Goal: Information Seeking & Learning: Learn about a topic

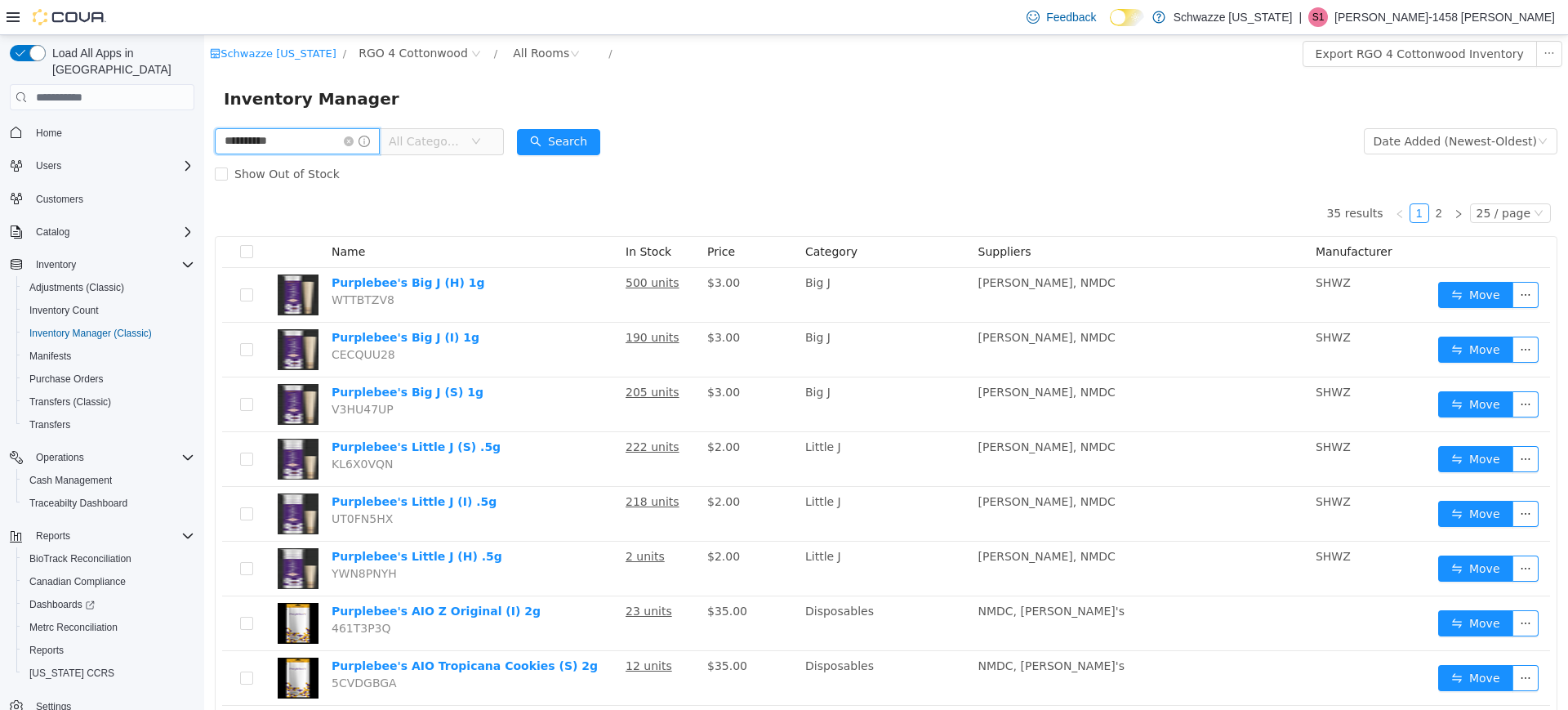
click at [319, 136] on input "**********" at bounding box center [297, 141] width 165 height 26
type input "*"
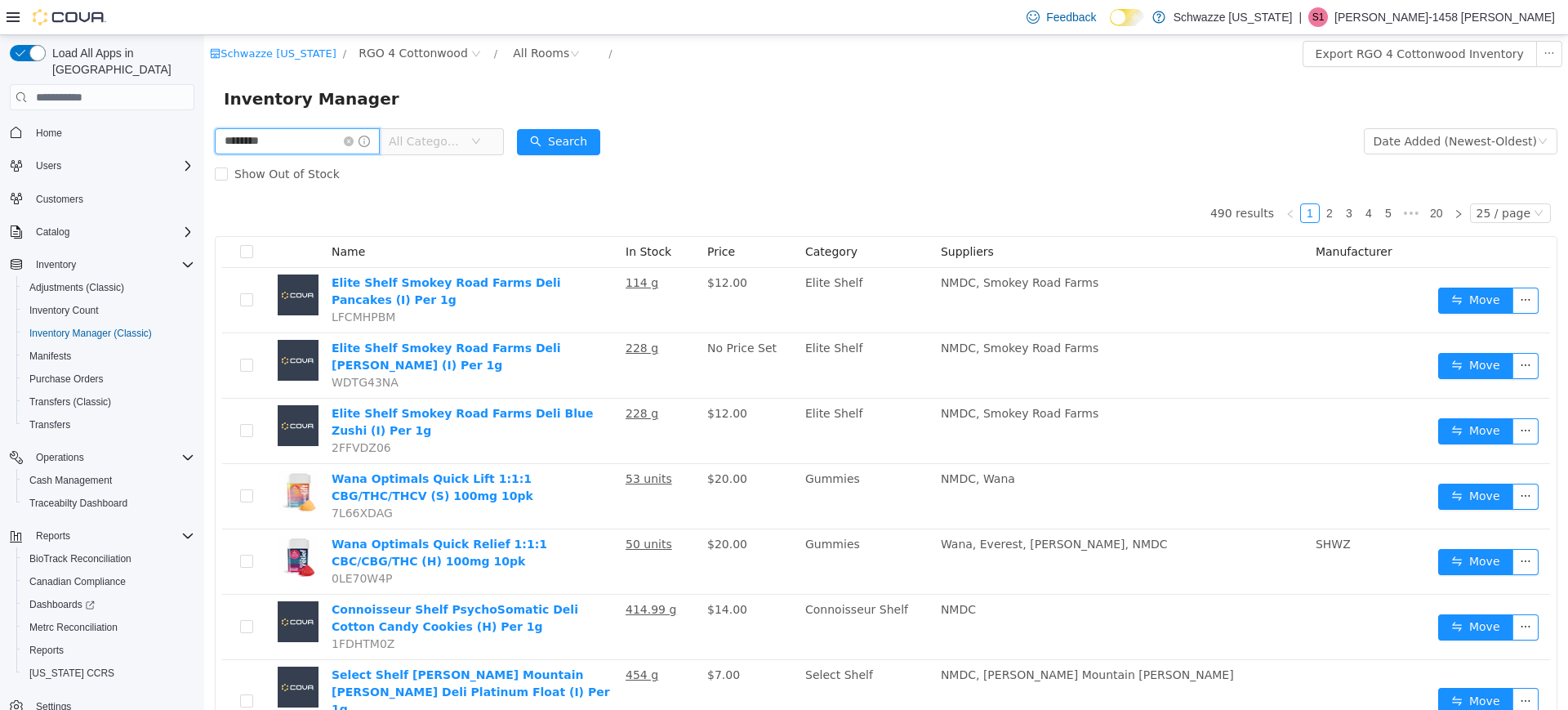
type input "********"
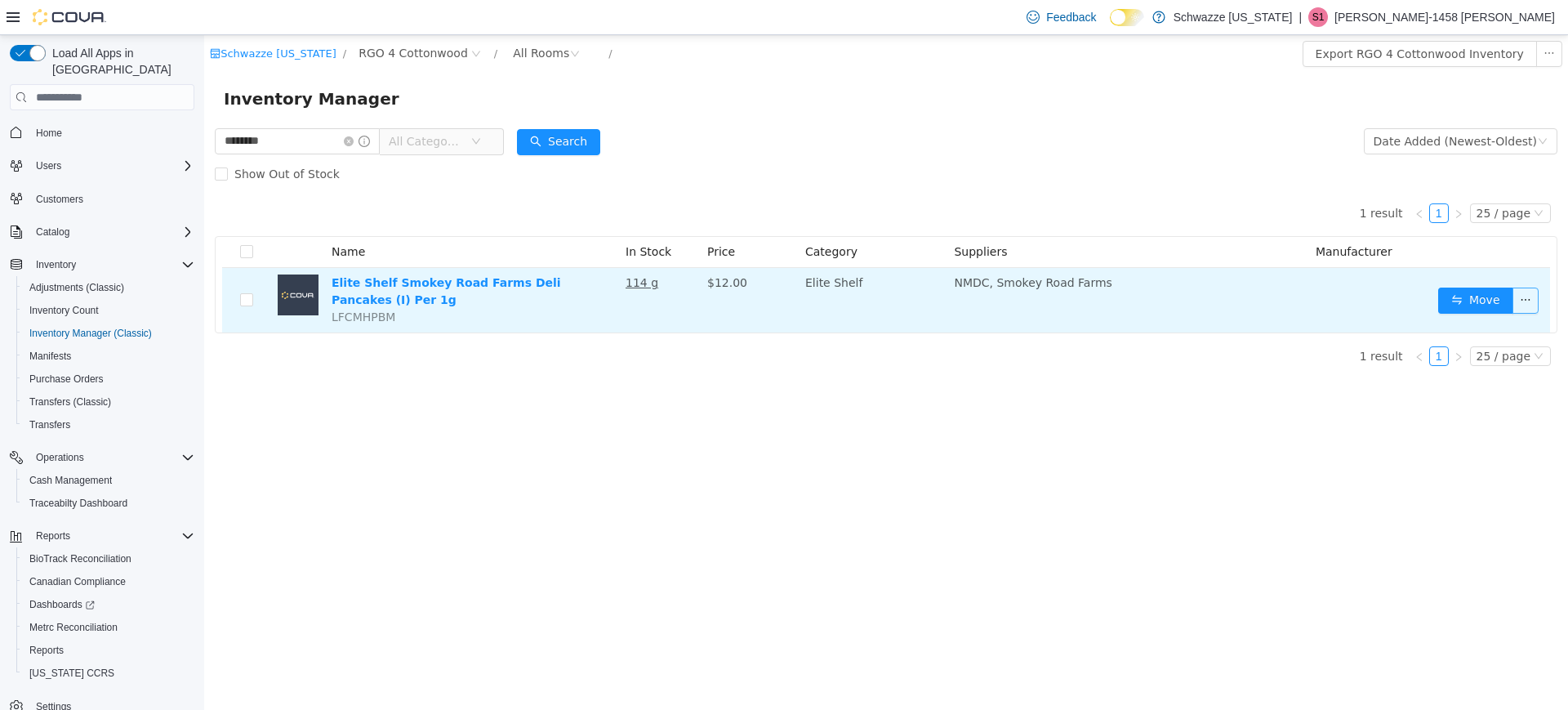
click at [1529, 297] on button "button" at bounding box center [1525, 300] width 26 height 26
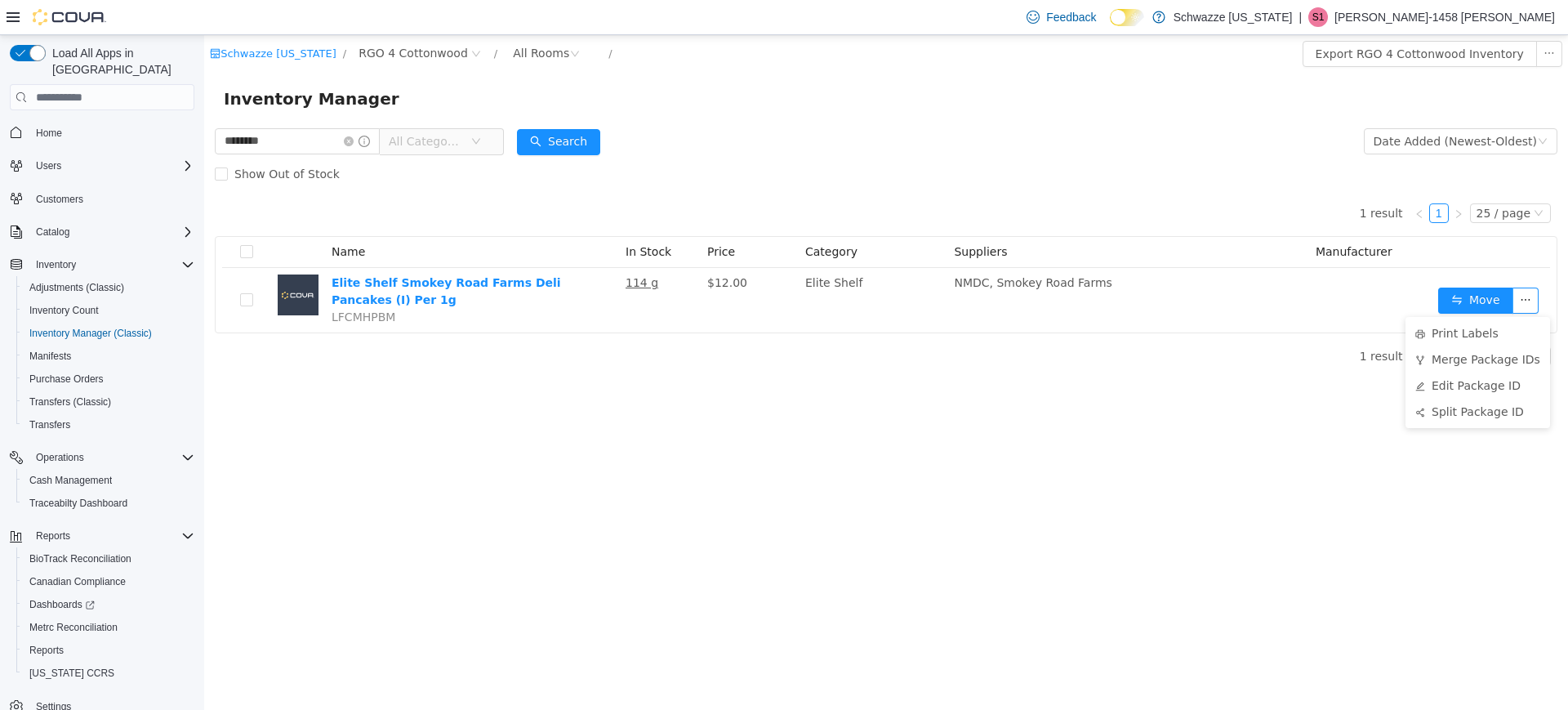
click at [1261, 507] on div "Schwazze [US_STATE] / RGO 4 Cottonwood / All Rooms / Export RGO 4 Cottonwood In…" at bounding box center [886, 373] width 1364 height 675
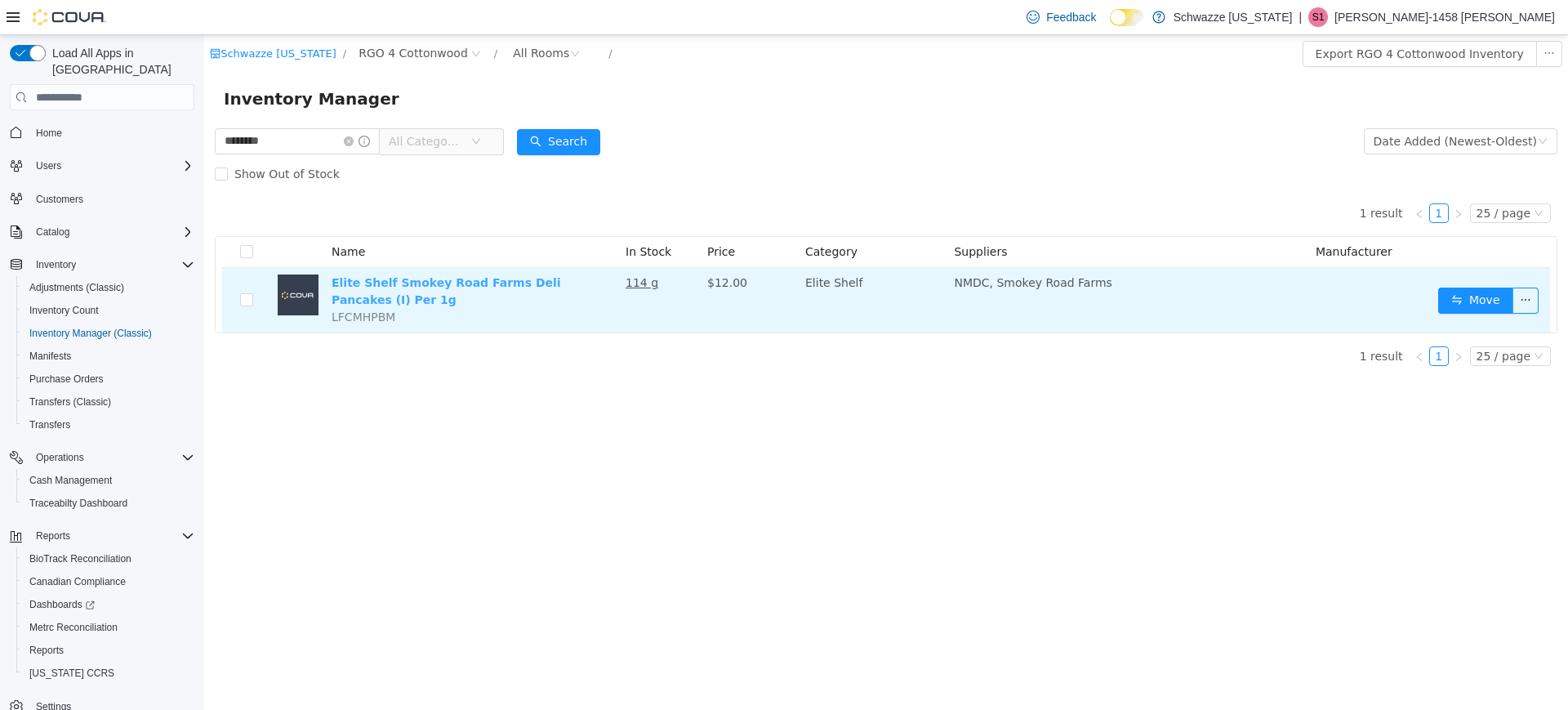
click at [501, 284] on link "Elite Shelf Smokey Road Farms Deli Pancakes (I) Per 1g" at bounding box center [446, 291] width 229 height 30
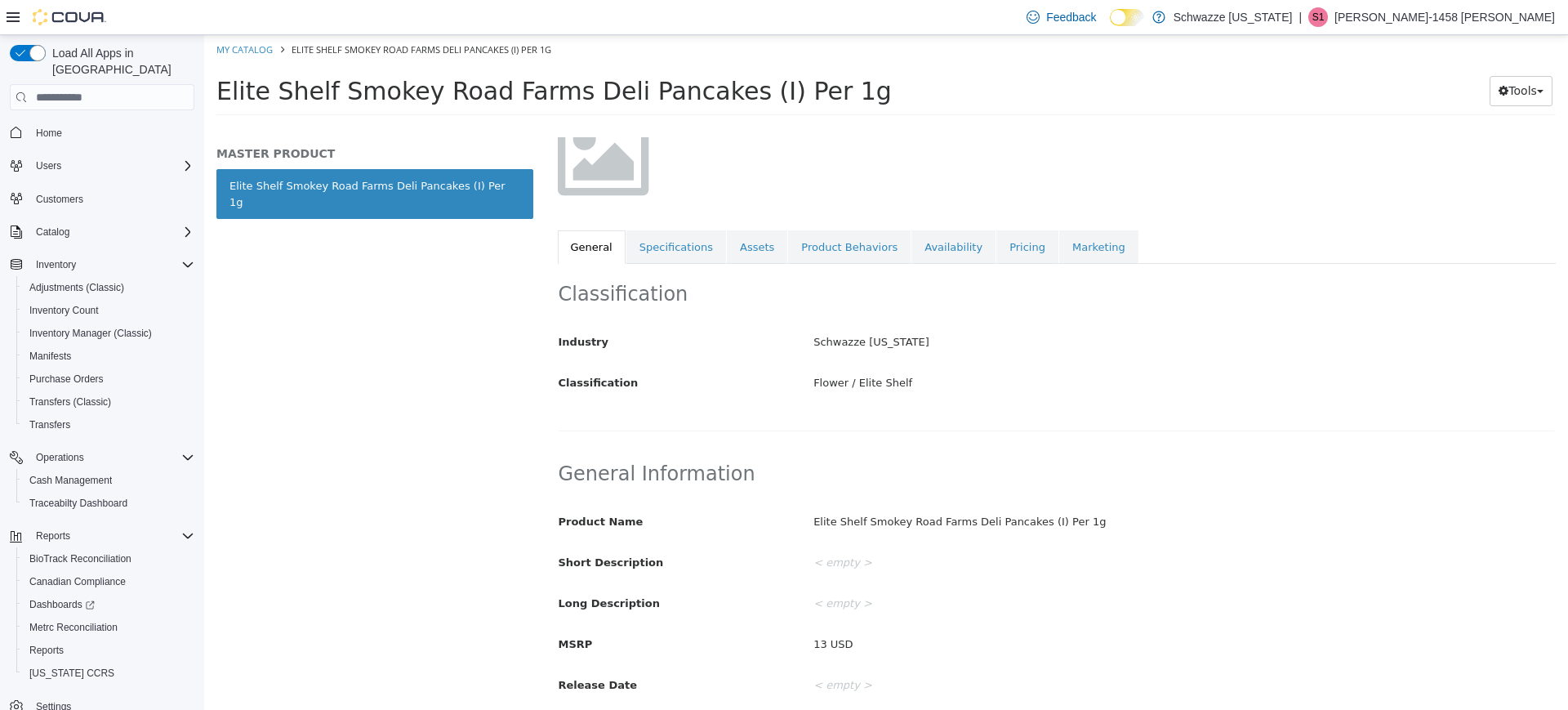
scroll to position [140, 0]
click at [655, 253] on link "Specifications" at bounding box center [676, 250] width 100 height 34
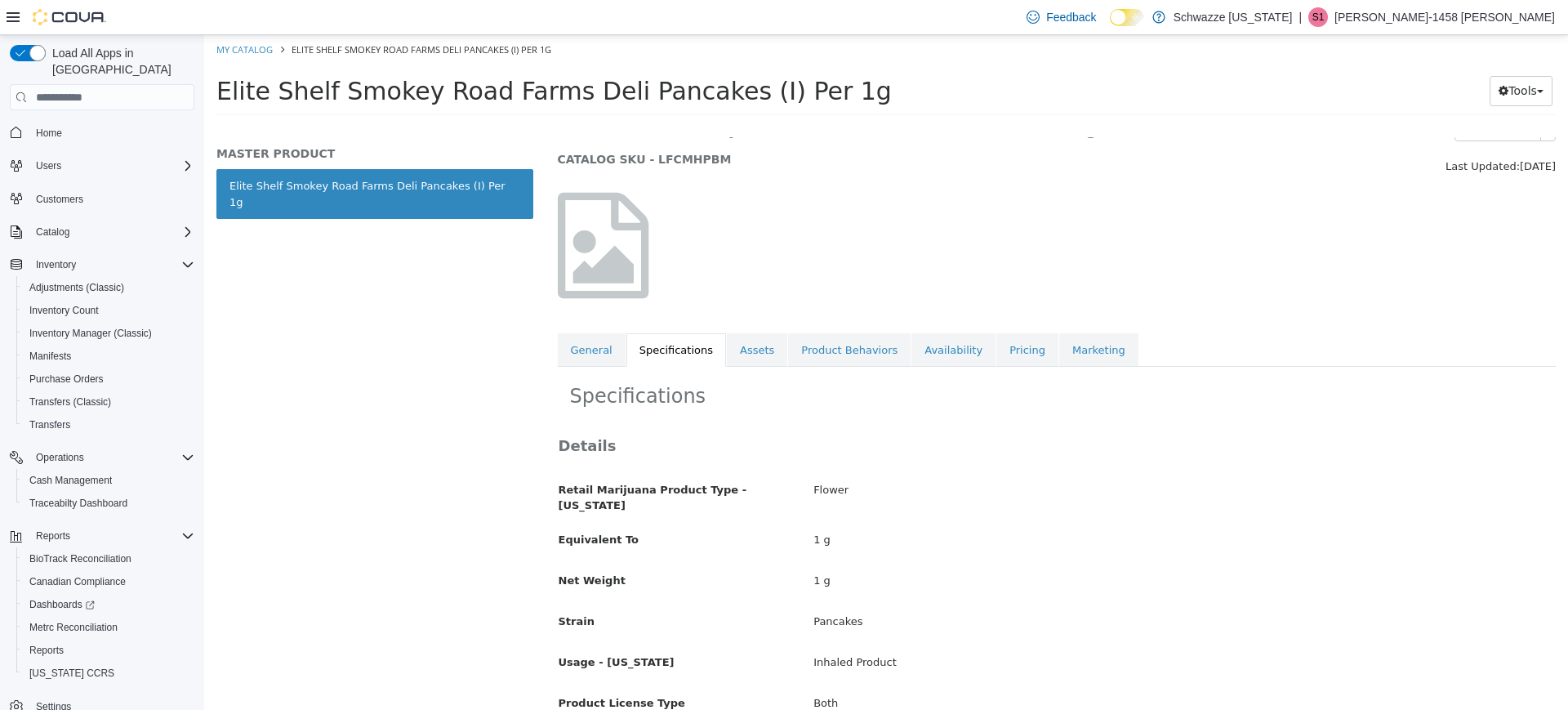
scroll to position [28, 0]
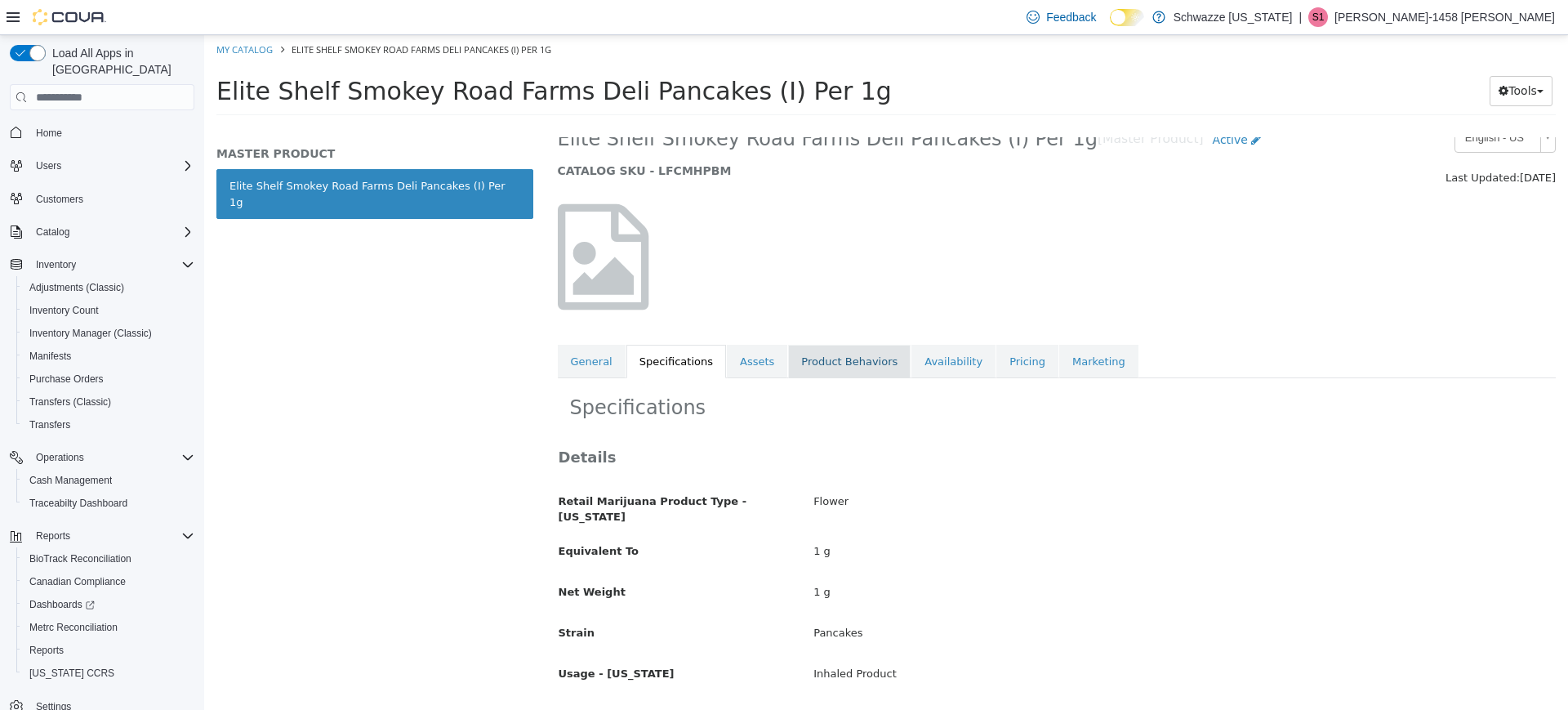
click at [822, 366] on link "Product Behaviors" at bounding box center [850, 362] width 122 height 34
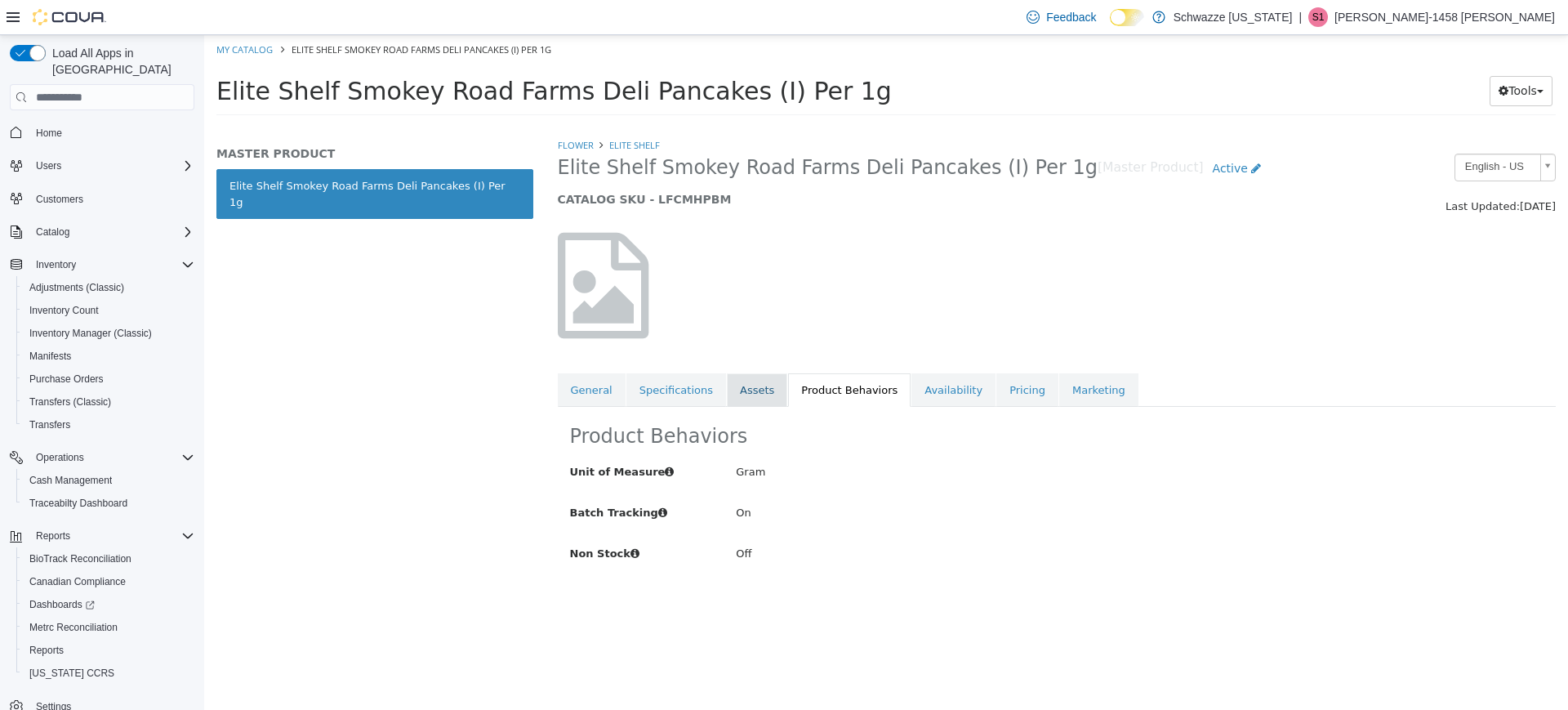
click at [738, 394] on link "Assets" at bounding box center [757, 390] width 60 height 34
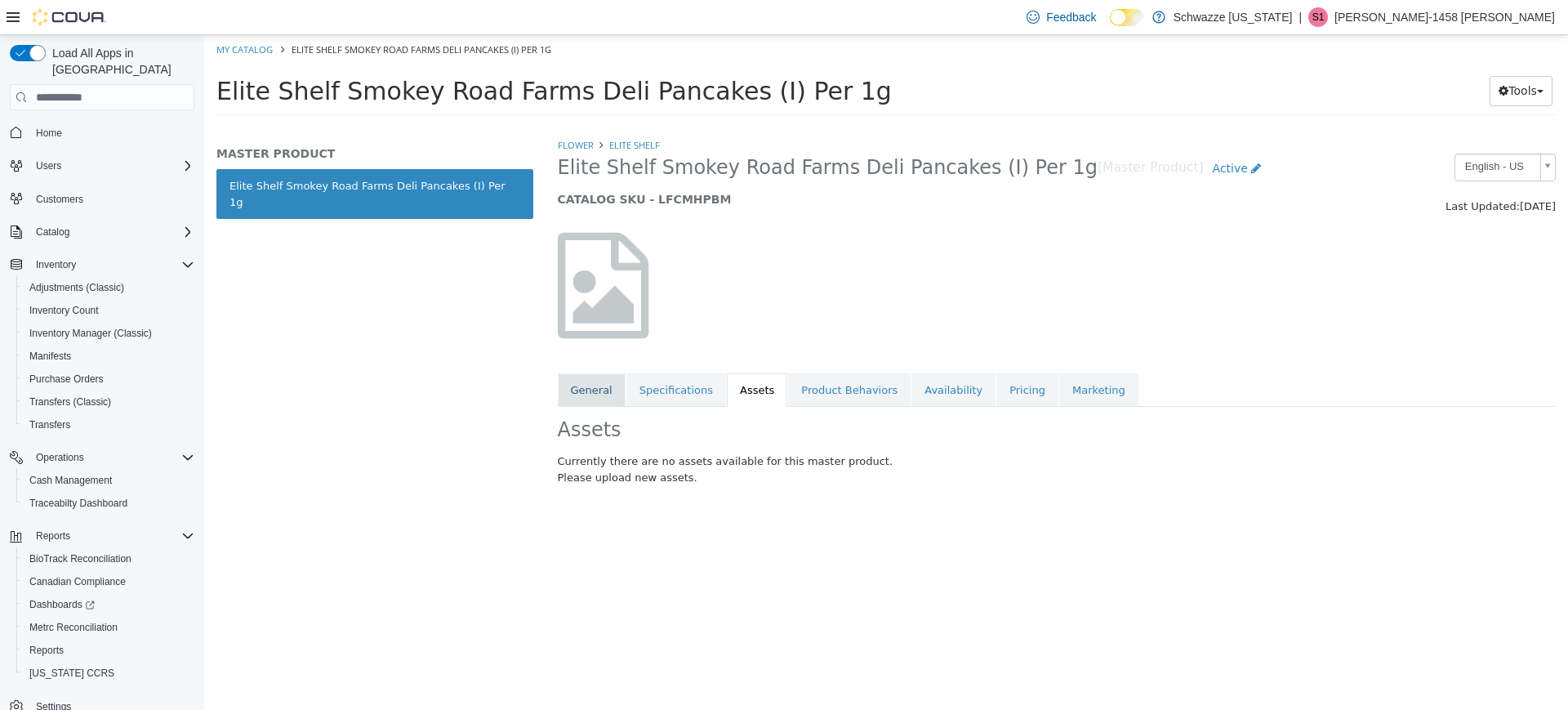
click at [606, 391] on link "General" at bounding box center [591, 390] width 68 height 34
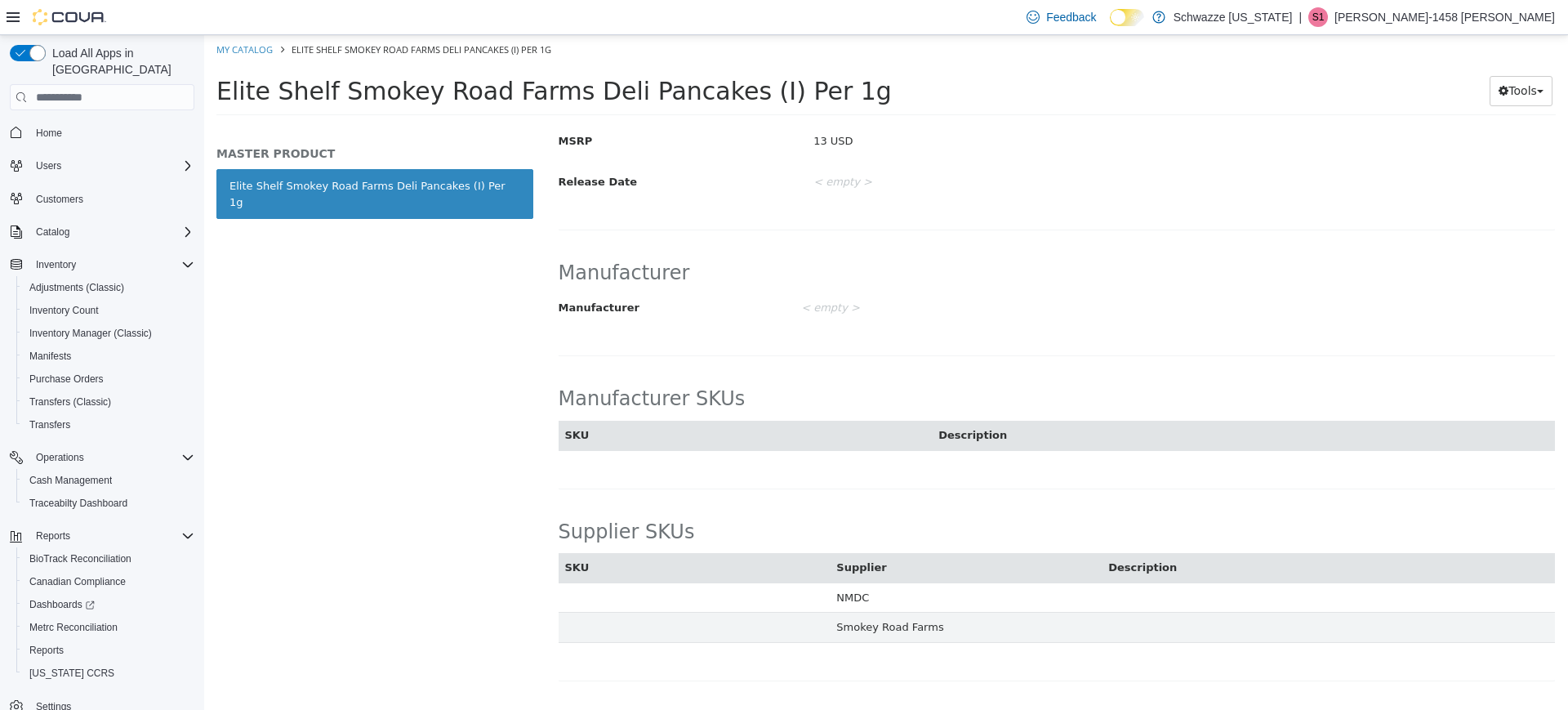
scroll to position [648, 0]
